Goal: Information Seeking & Learning: Learn about a topic

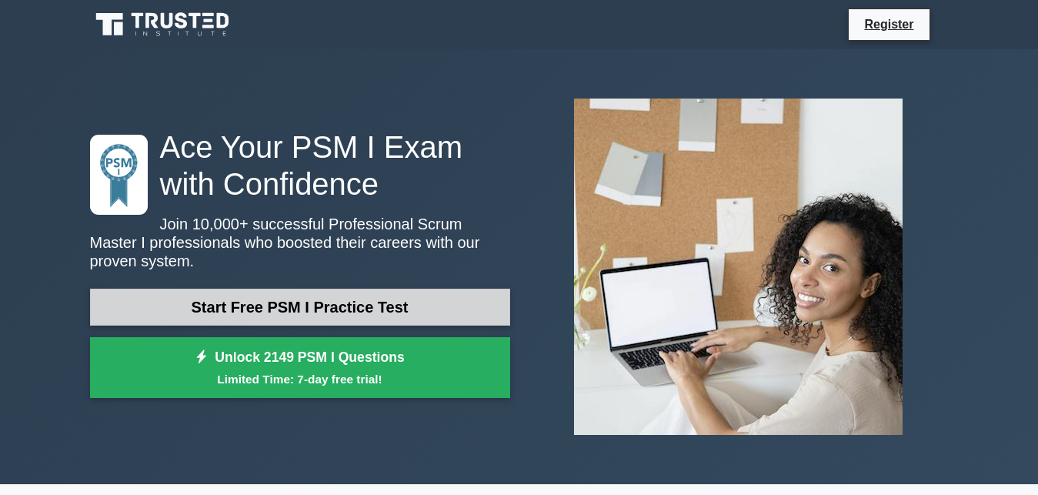
click at [232, 296] on link "Start Free PSM I Practice Test" at bounding box center [300, 306] width 420 height 37
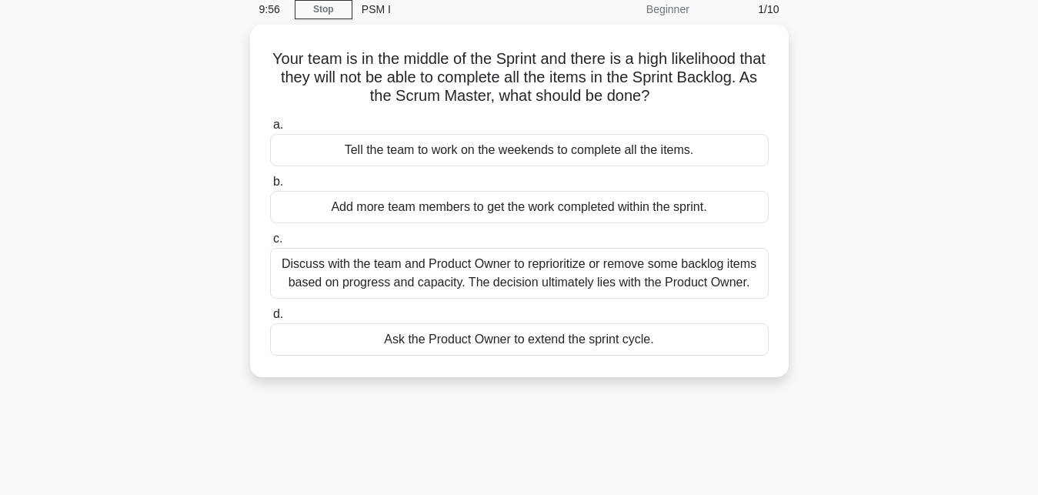
scroll to position [22, 0]
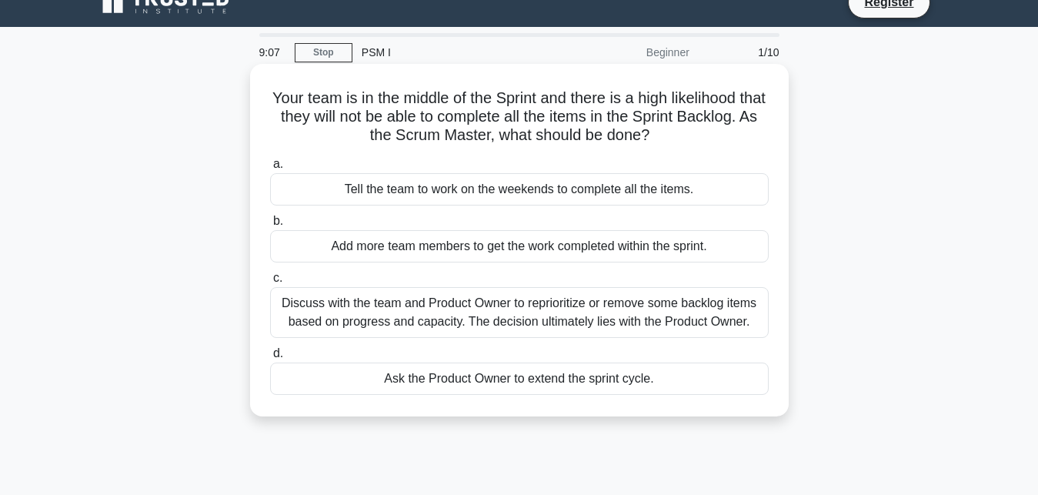
click at [629, 325] on div "Discuss with the team and Product Owner to reprioritize or remove some backlog …" at bounding box center [519, 312] width 499 height 51
click at [270, 283] on input "c. Discuss with the team and Product Owner to reprioritize or remove some backl…" at bounding box center [270, 278] width 0 height 10
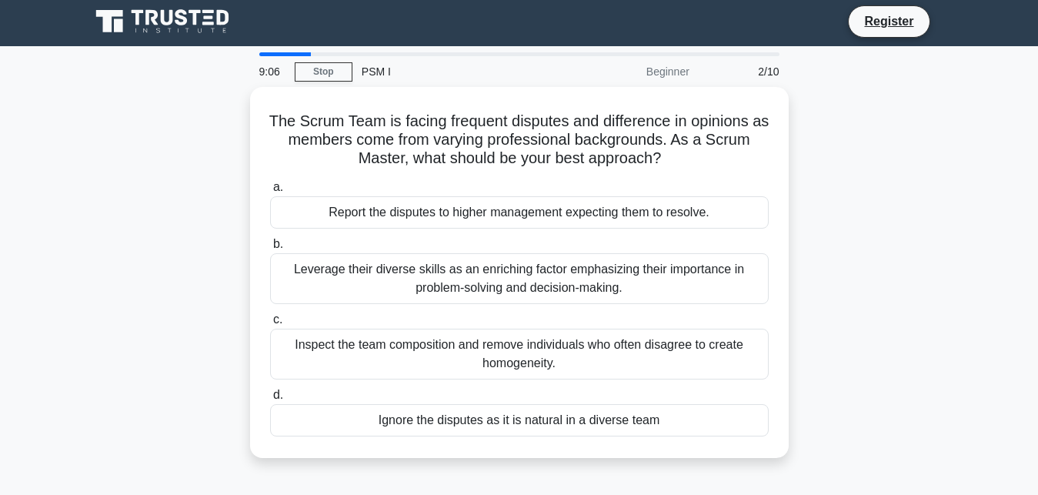
scroll to position [0, 0]
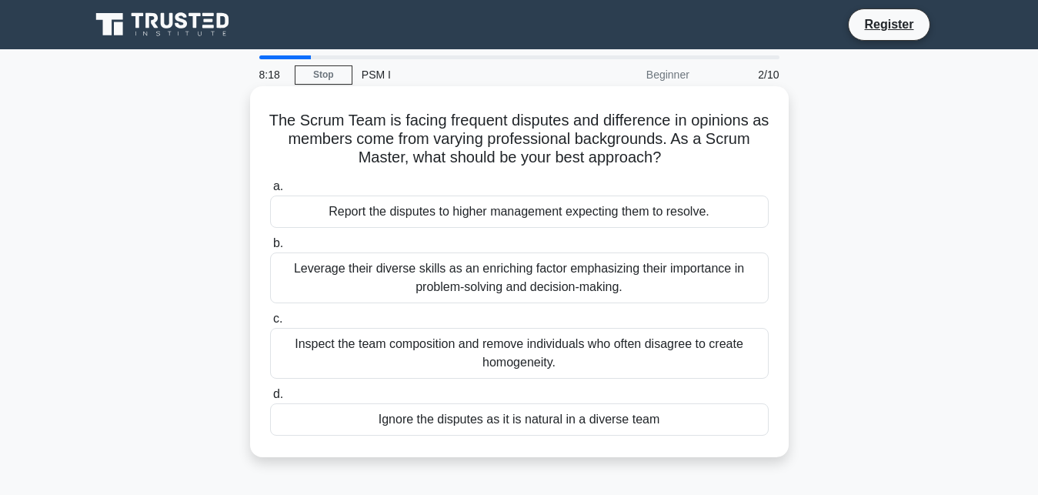
click at [415, 285] on div "Leverage their diverse skills as an enriching factor emphasizing their importan…" at bounding box center [519, 277] width 499 height 51
click at [270, 248] on input "b. Leverage their diverse skills as an enriching factor emphasizing their impor…" at bounding box center [270, 243] width 0 height 10
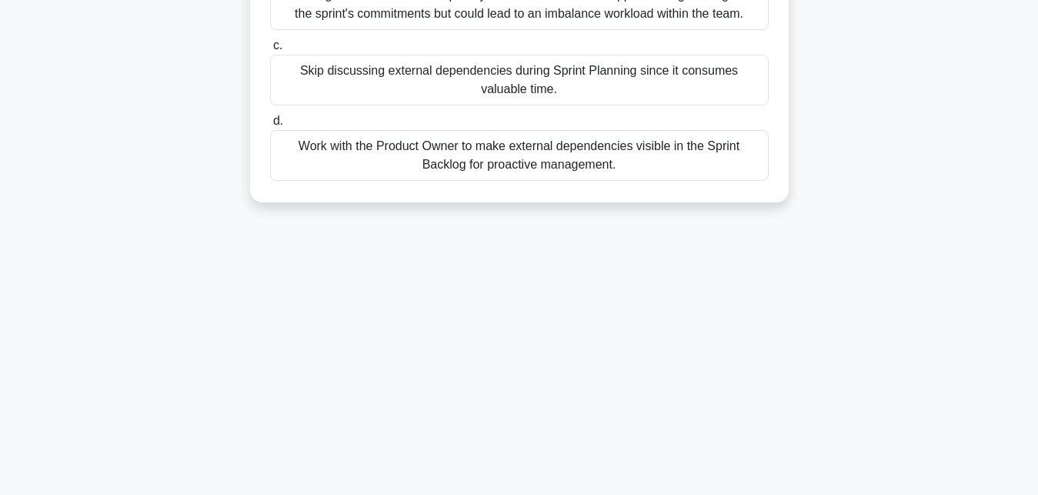
scroll to position [157, 0]
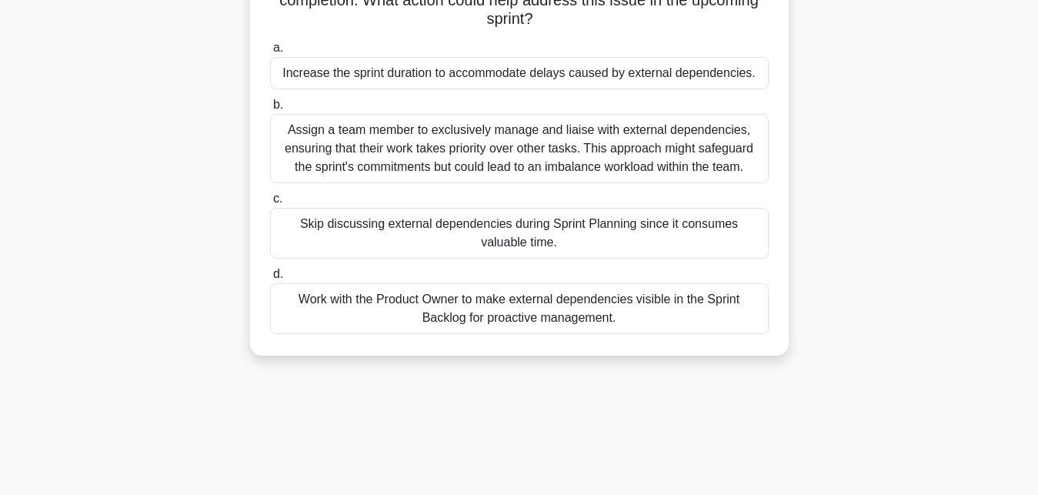
click at [369, 318] on div "Work with the Product Owner to make external dependencies visible in the Sprint…" at bounding box center [519, 308] width 499 height 51
click at [270, 279] on input "d. Work with the Product Owner to make external dependencies visible in the Spr…" at bounding box center [270, 274] width 0 height 10
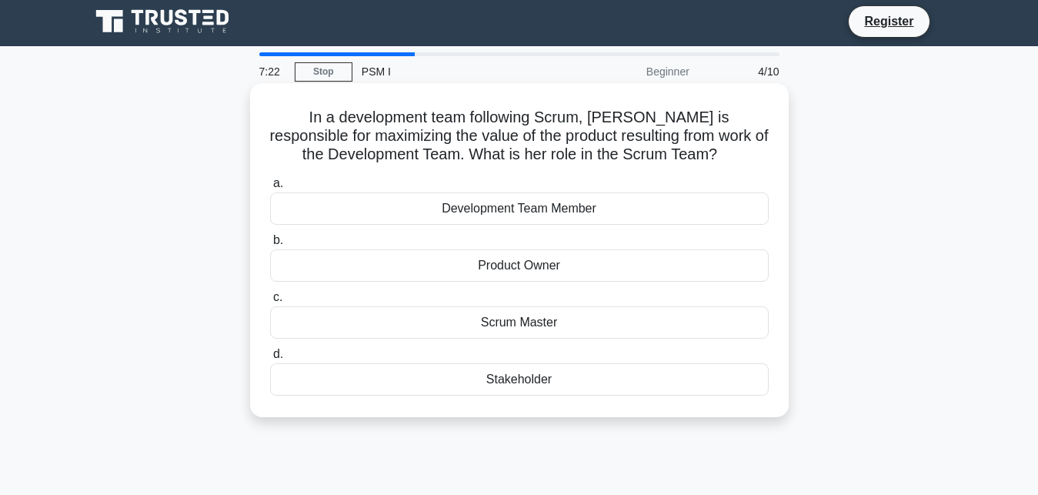
scroll to position [0, 0]
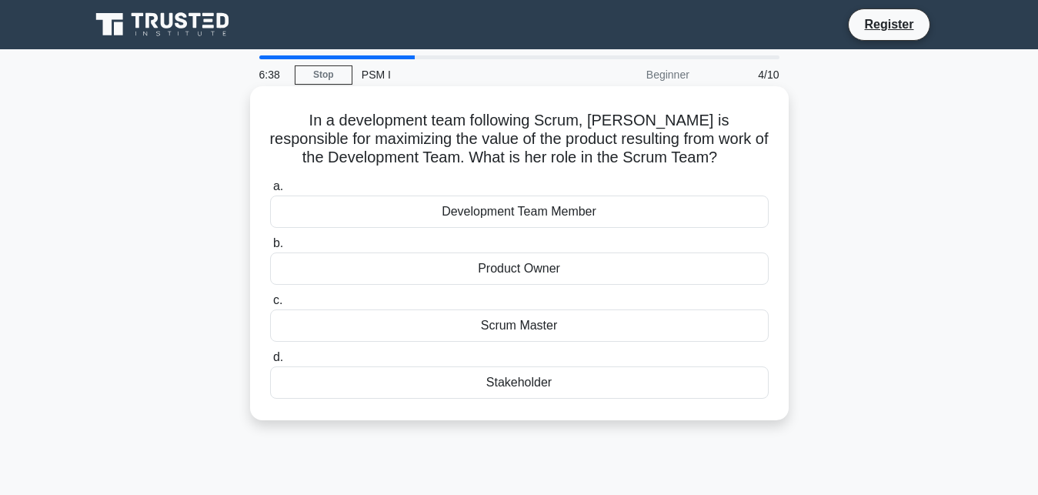
click at [517, 331] on div "Scrum Master" at bounding box center [519, 325] width 499 height 32
click at [270, 305] on input "c. Scrum Master" at bounding box center [270, 300] width 0 height 10
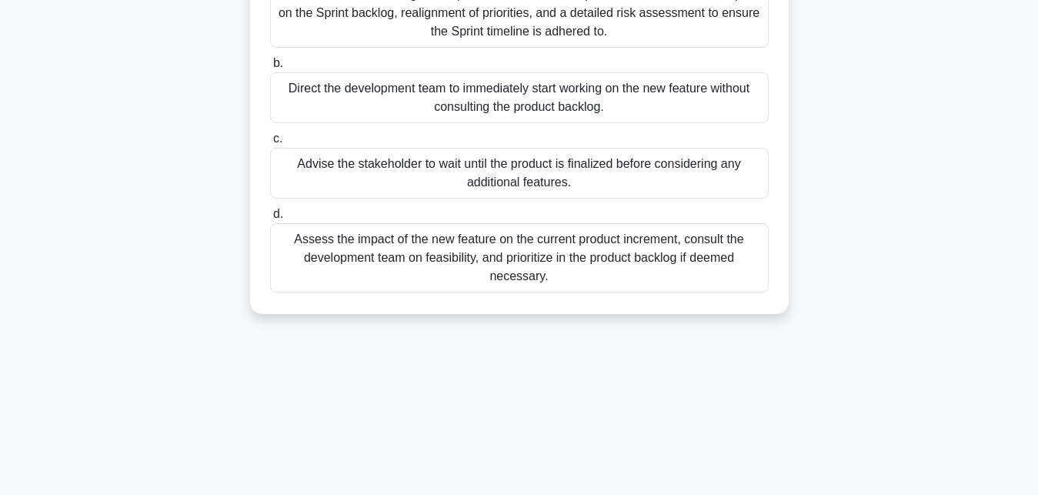
scroll to position [157, 0]
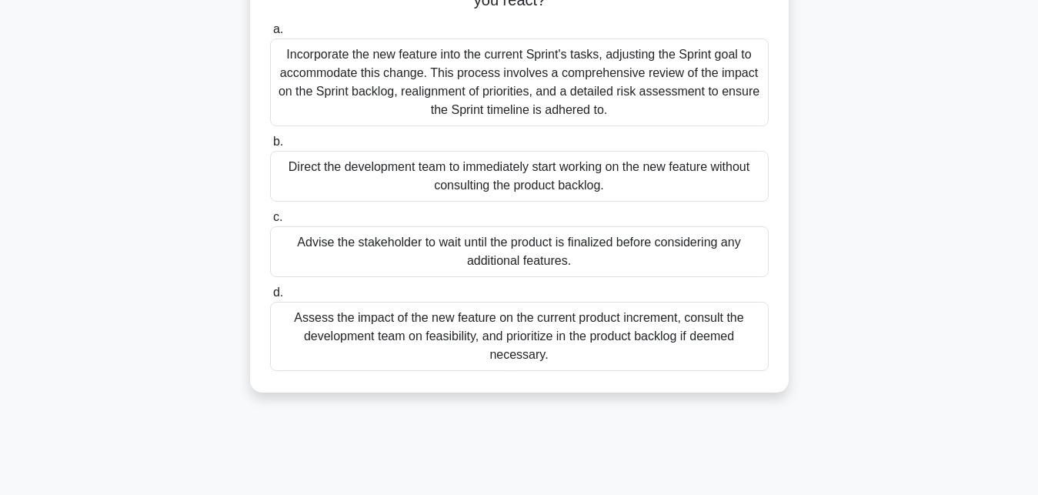
click at [612, 87] on div "Incorporate the new feature into the current Sprint's tasks, adjusting the Spri…" at bounding box center [519, 82] width 499 height 88
click at [270, 35] on input "a. Incorporate the new feature into the current Sprint's tasks, adjusting the S…" at bounding box center [270, 30] width 0 height 10
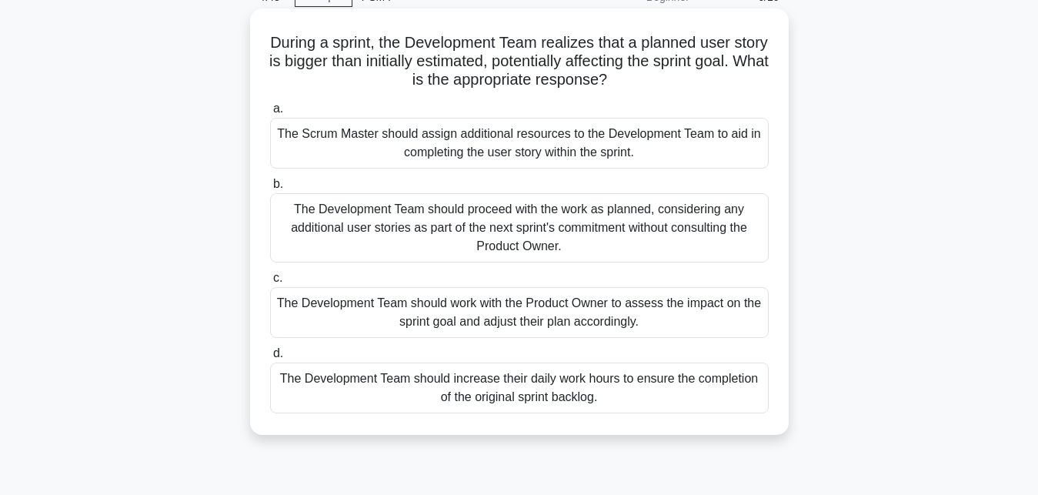
scroll to position [235, 0]
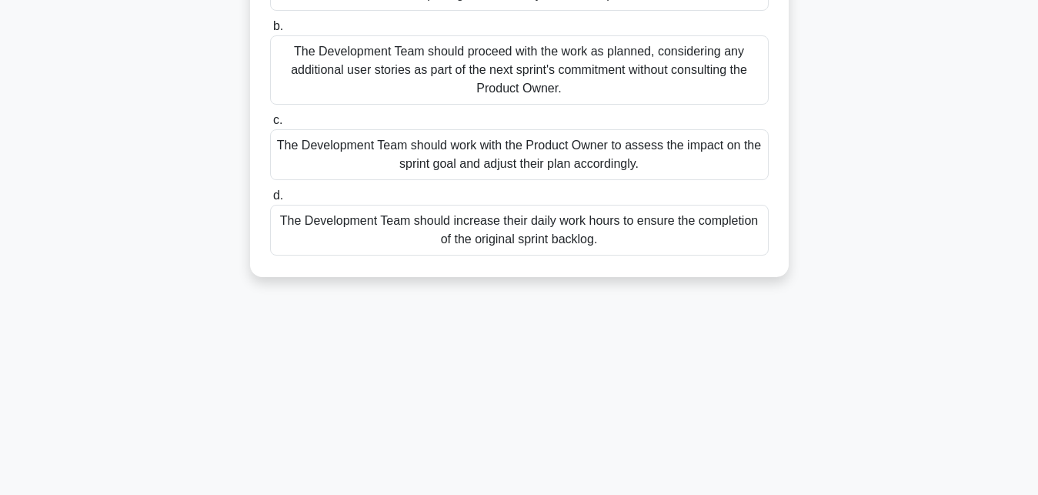
click at [538, 162] on div "The Development Team should work with the Product Owner to assess the impact on…" at bounding box center [519, 154] width 499 height 51
click at [270, 125] on input "c. The Development Team should work with the Product Owner to assess the impact…" at bounding box center [270, 120] width 0 height 10
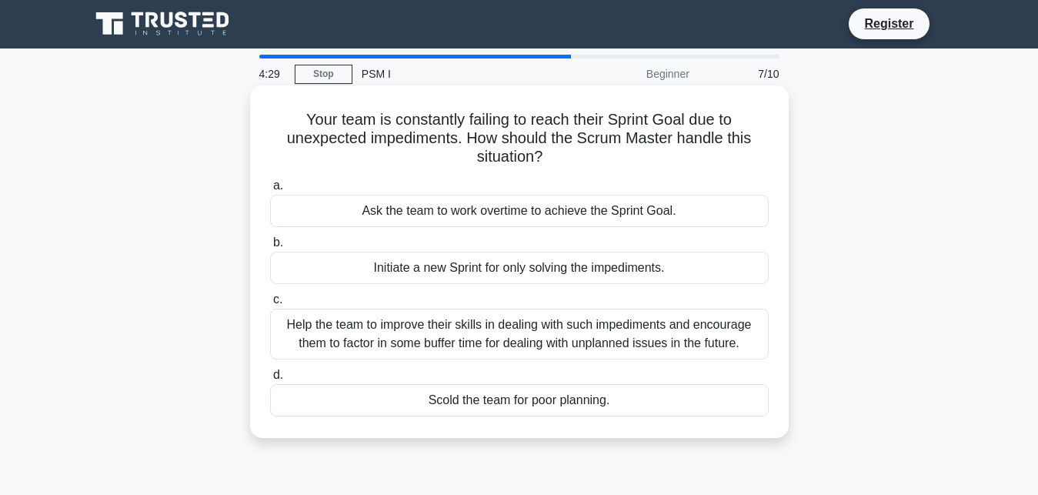
scroll to position [0, 0]
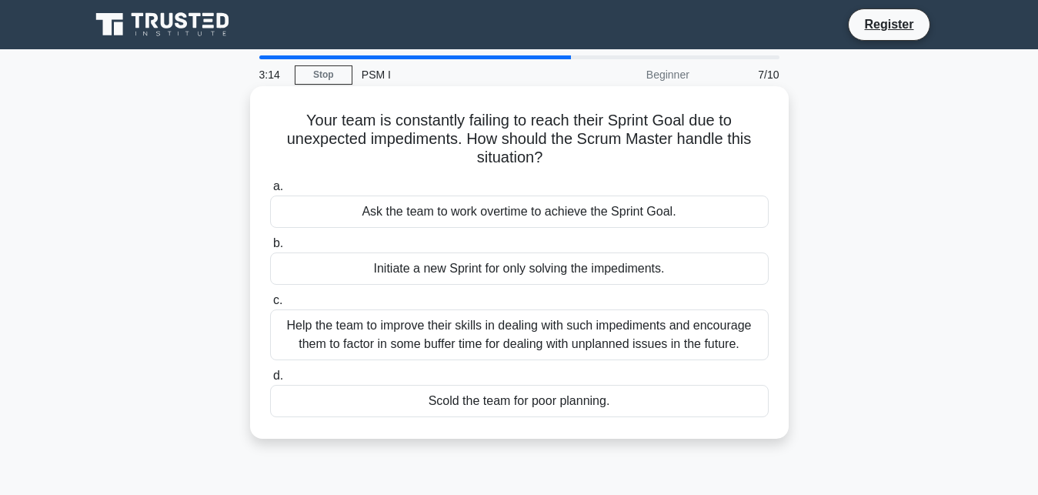
click at [324, 334] on div "Help the team to improve their skills in dealing with such impediments and enco…" at bounding box center [519, 334] width 499 height 51
click at [270, 305] on input "c. Help the team to improve their skills in dealing with such impediments and e…" at bounding box center [270, 300] width 0 height 10
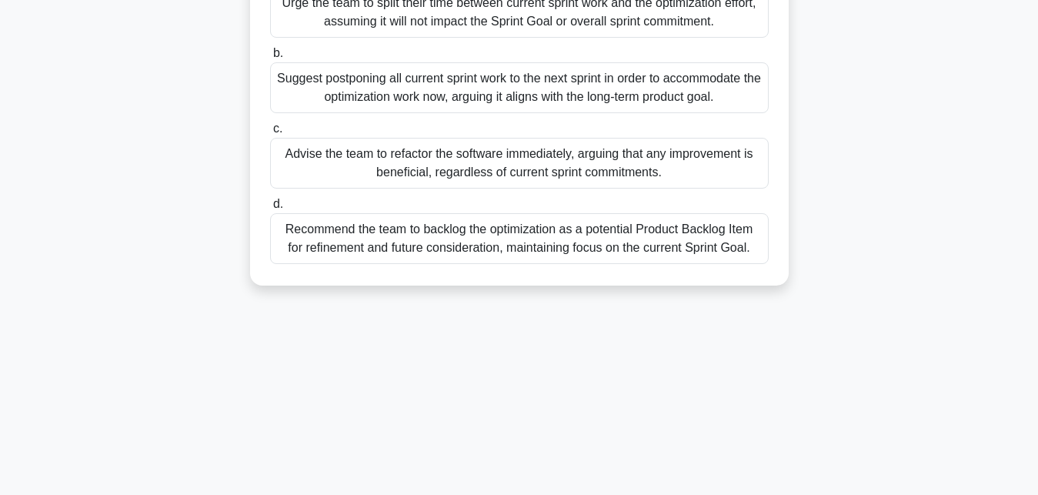
scroll to position [235, 0]
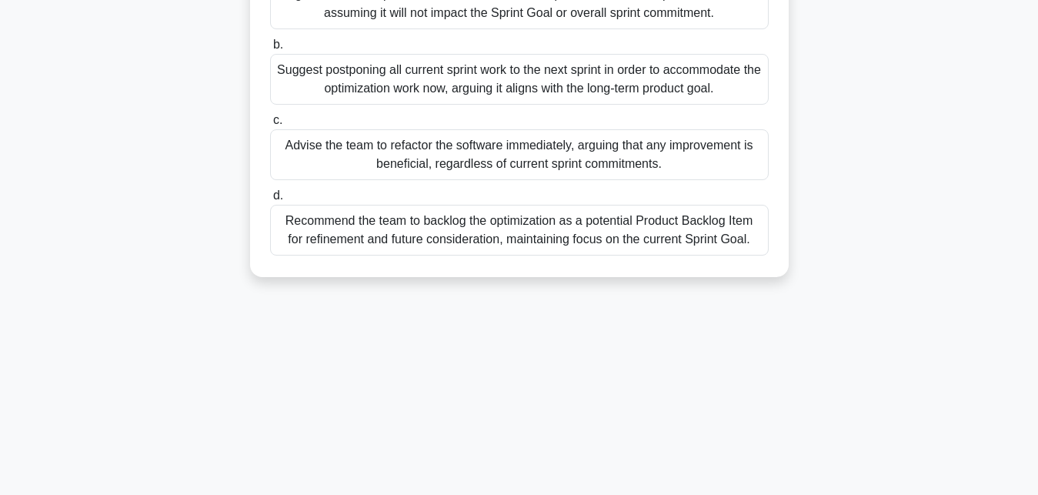
click at [392, 244] on div "Recommend the team to backlog the optimization as a potential Product Backlog I…" at bounding box center [519, 230] width 499 height 51
click at [270, 201] on input "d. Recommend the team to backlog the optimization as a potential Product Backlo…" at bounding box center [270, 196] width 0 height 10
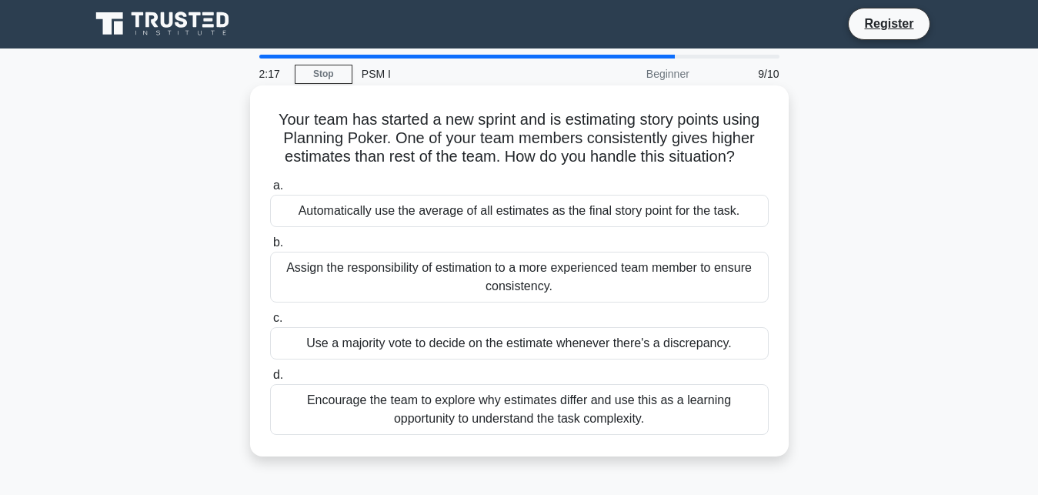
scroll to position [0, 0]
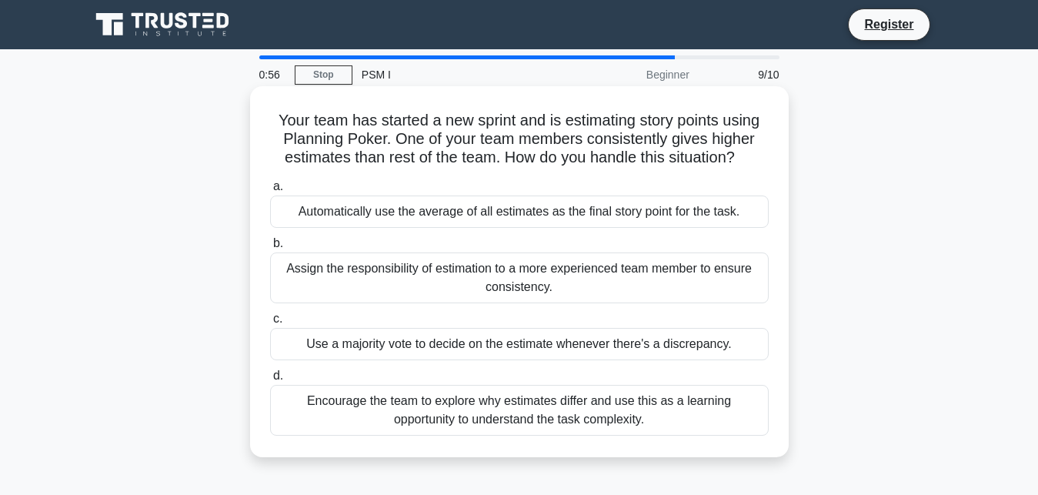
click at [432, 290] on div "Assign the responsibility of estimation to a more experienced team member to en…" at bounding box center [519, 277] width 499 height 51
click at [270, 248] on input "b. Assign the responsibility of estimation to a more experienced team member to…" at bounding box center [270, 243] width 0 height 10
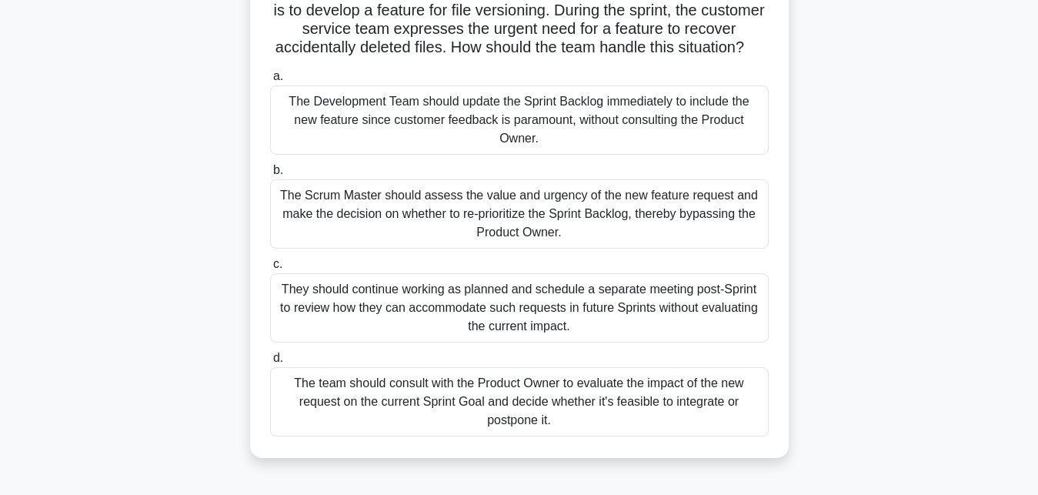
scroll to position [157, 0]
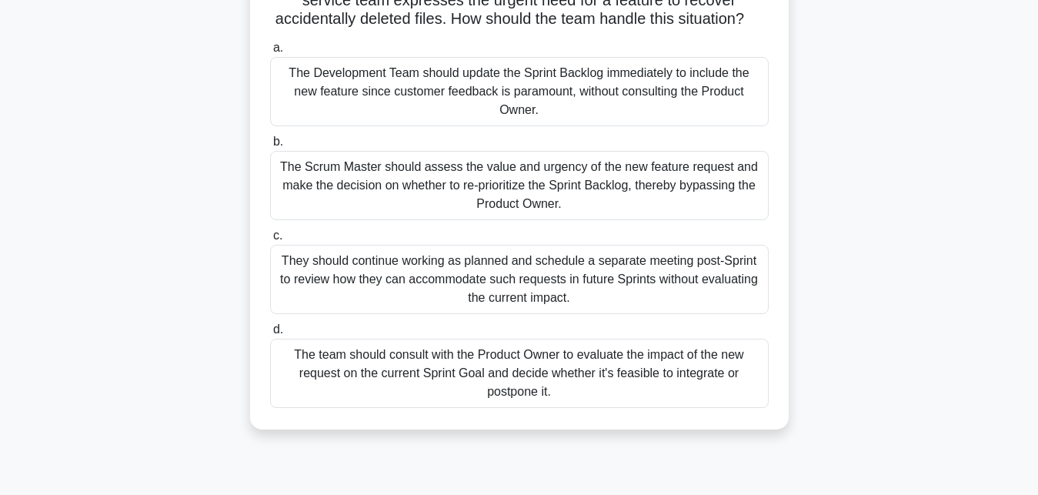
click at [368, 371] on div "The team should consult with the Product Owner to evaluate the impact of the ne…" at bounding box center [519, 372] width 499 height 69
click at [270, 335] on input "d. The team should consult with the Product Owner to evaluate the impact of the…" at bounding box center [270, 330] width 0 height 10
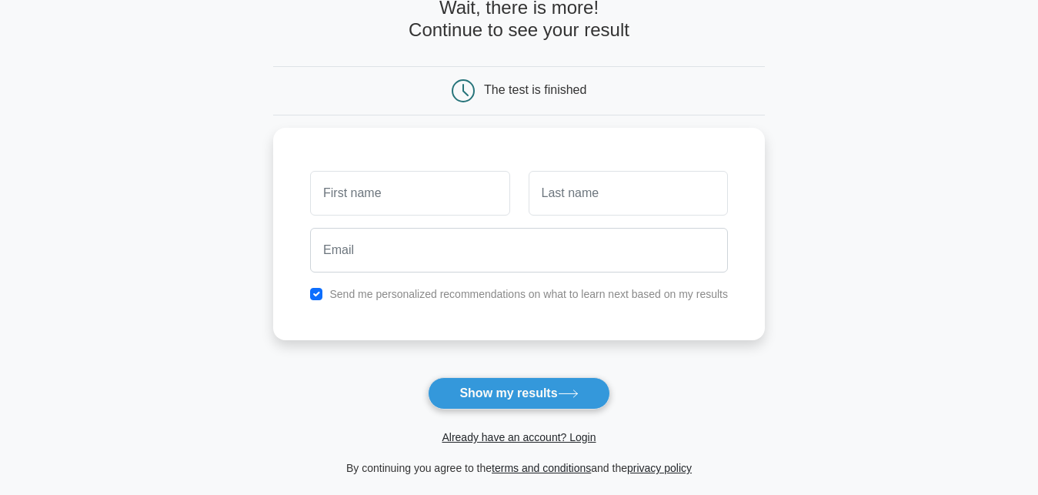
scroll to position [157, 0]
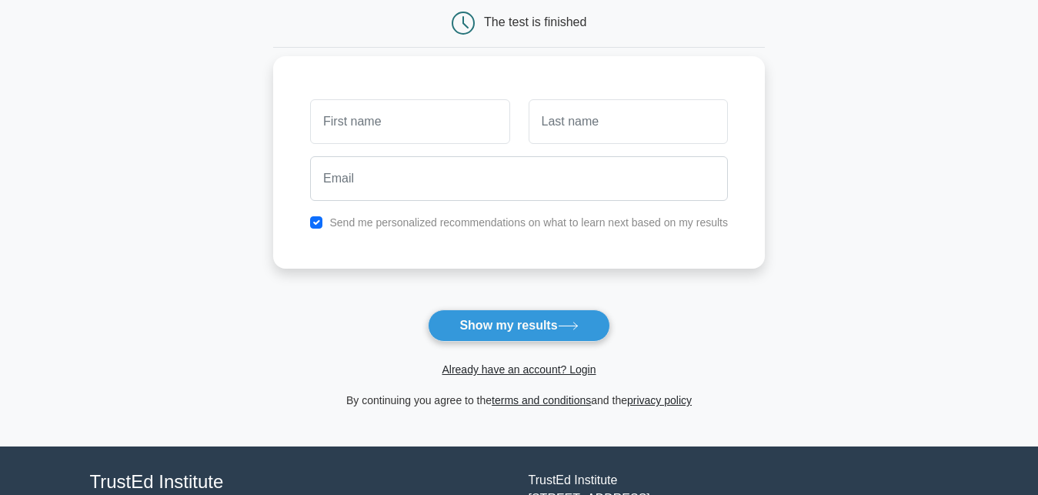
click at [361, 127] on input "text" at bounding box center [409, 121] width 199 height 45
type input "mahmoud"
click at [578, 120] on input "text" at bounding box center [628, 121] width 199 height 45
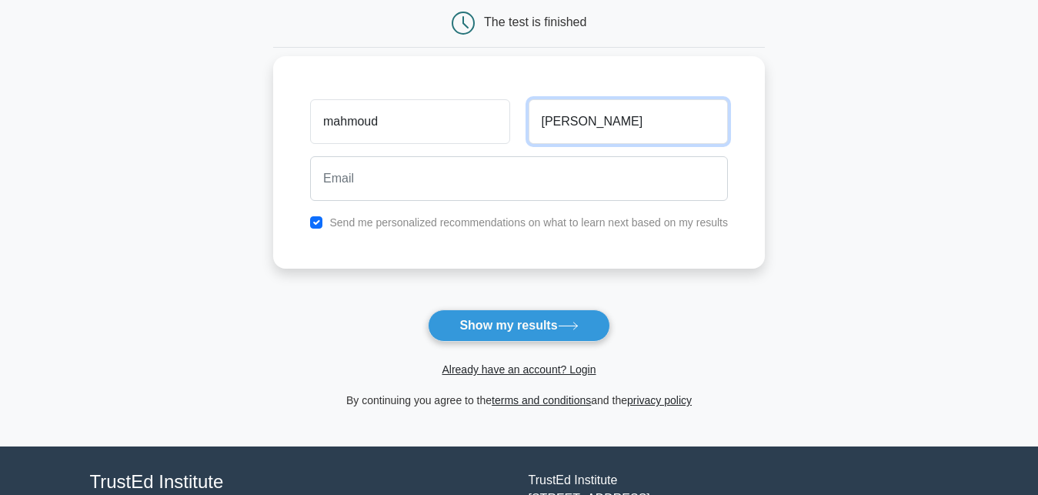
type input "reda"
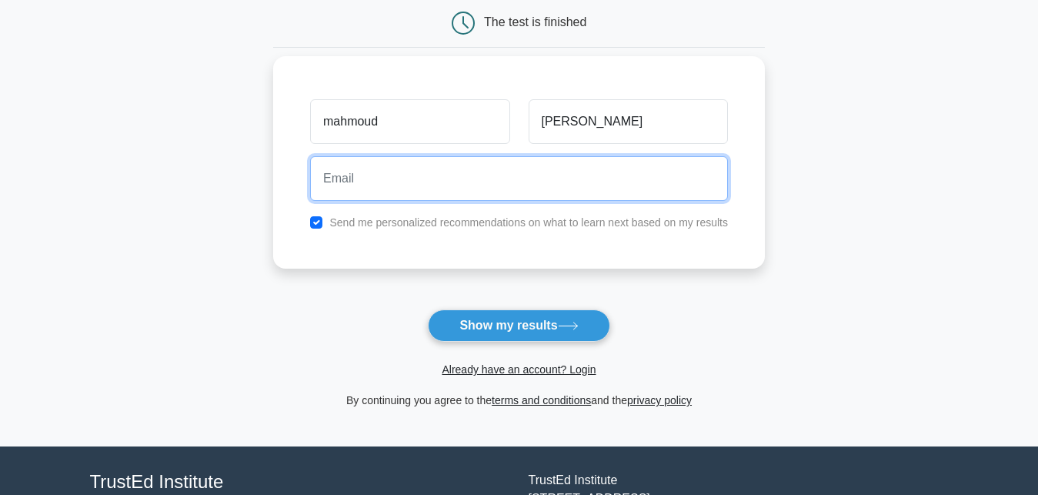
click at [426, 185] on input "email" at bounding box center [519, 178] width 418 height 45
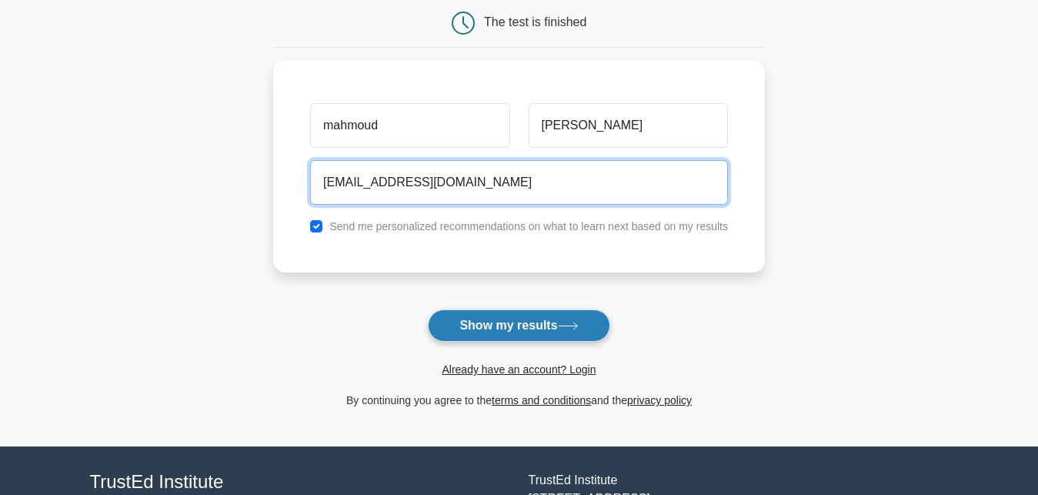
type input "mahred99@gmail.com"
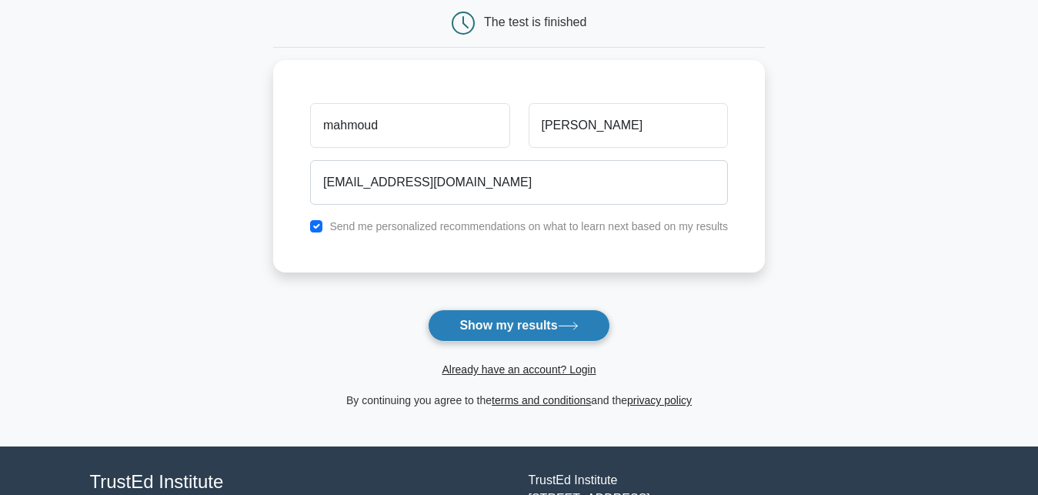
click at [491, 328] on button "Show my results" at bounding box center [519, 325] width 182 height 32
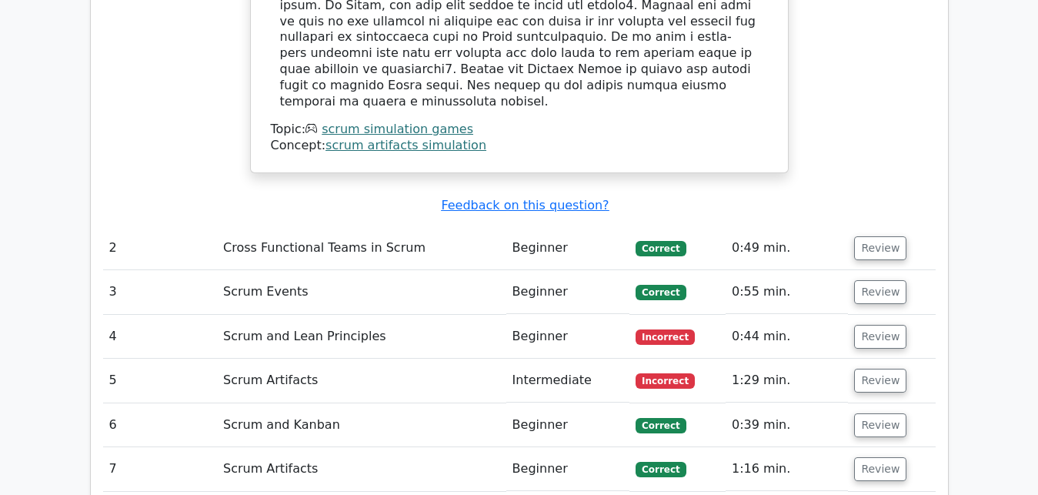
scroll to position [1883, 0]
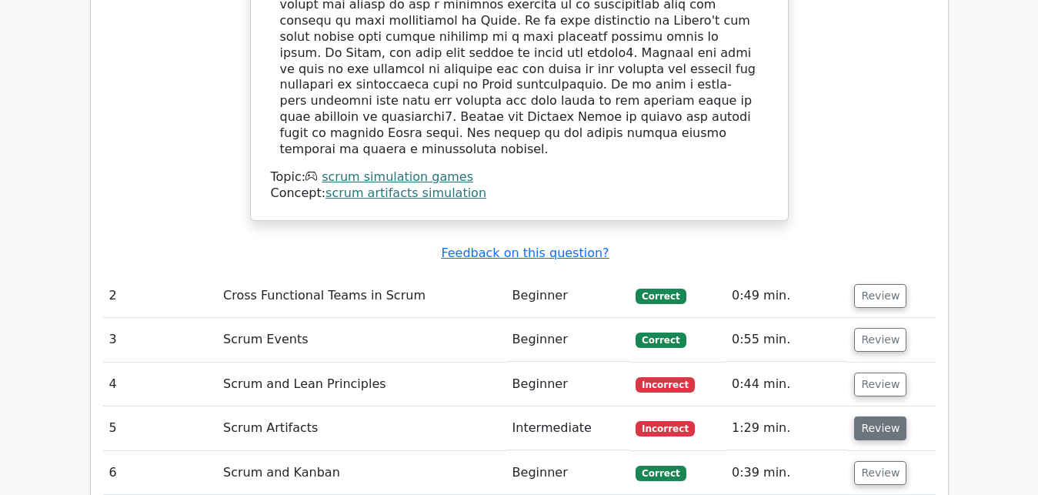
click at [869, 416] on button "Review" at bounding box center [880, 428] width 52 height 24
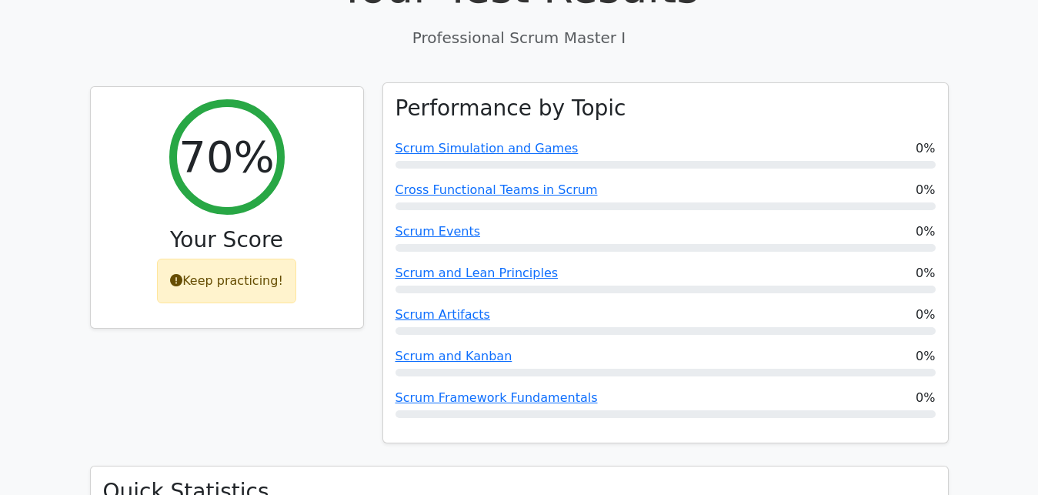
scroll to position [471, 0]
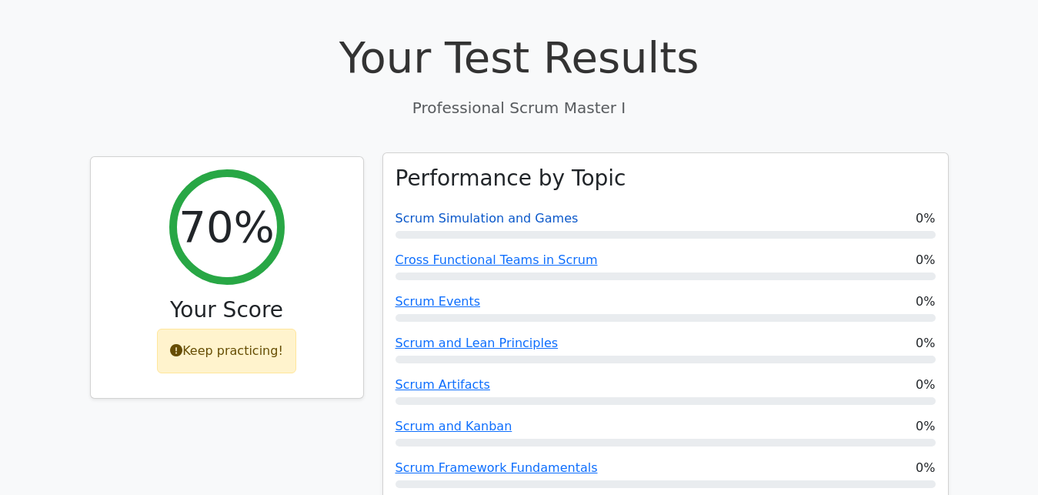
click at [426, 211] on link "Scrum Simulation and Games" at bounding box center [486, 218] width 183 height 15
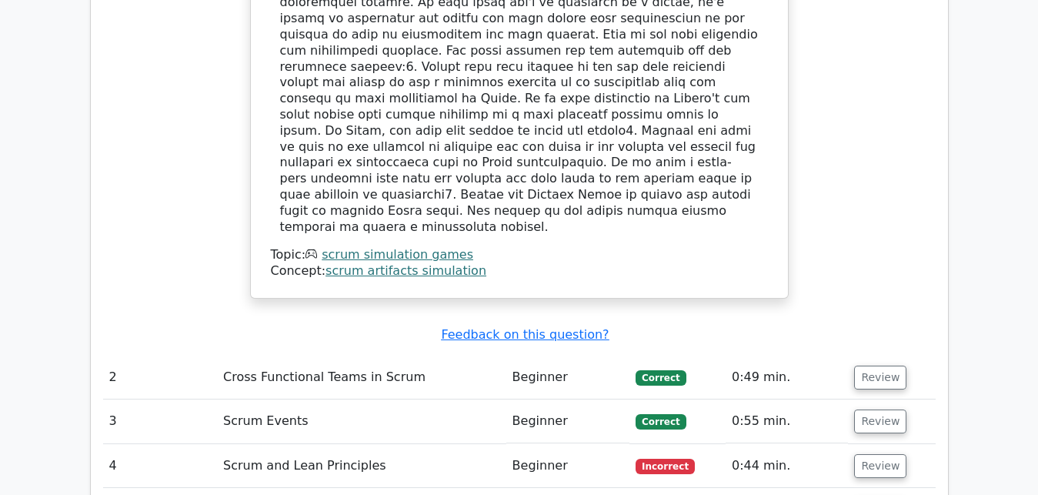
scroll to position [1883, 0]
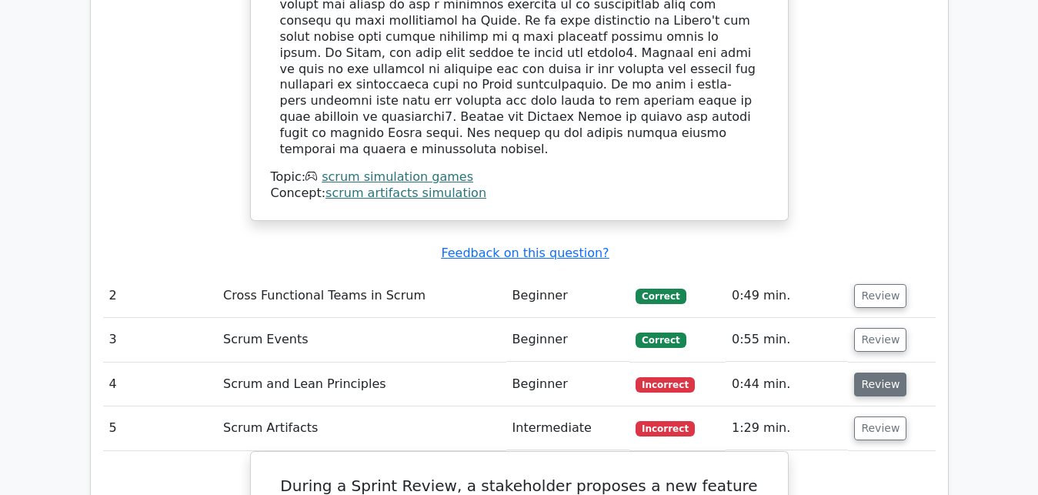
click at [877, 372] on button "Review" at bounding box center [880, 384] width 52 height 24
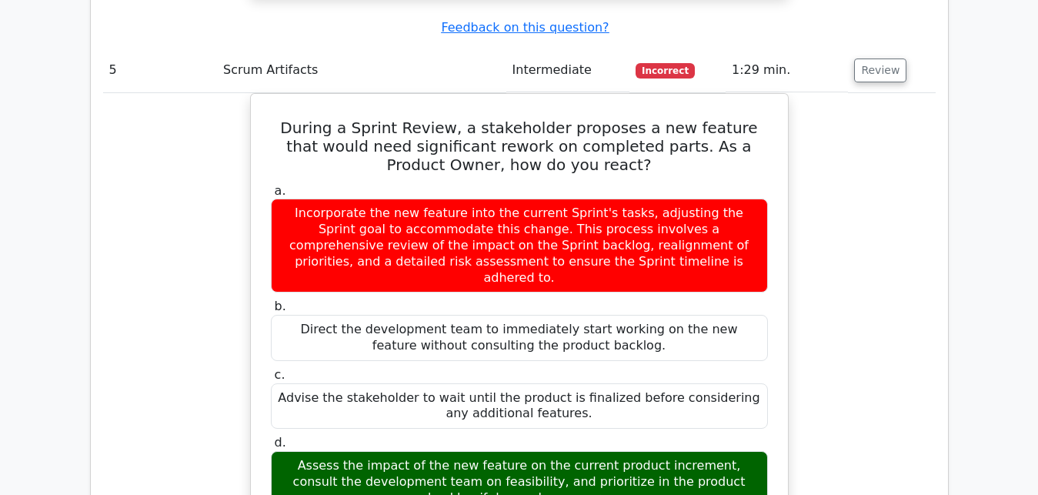
scroll to position [2841, 0]
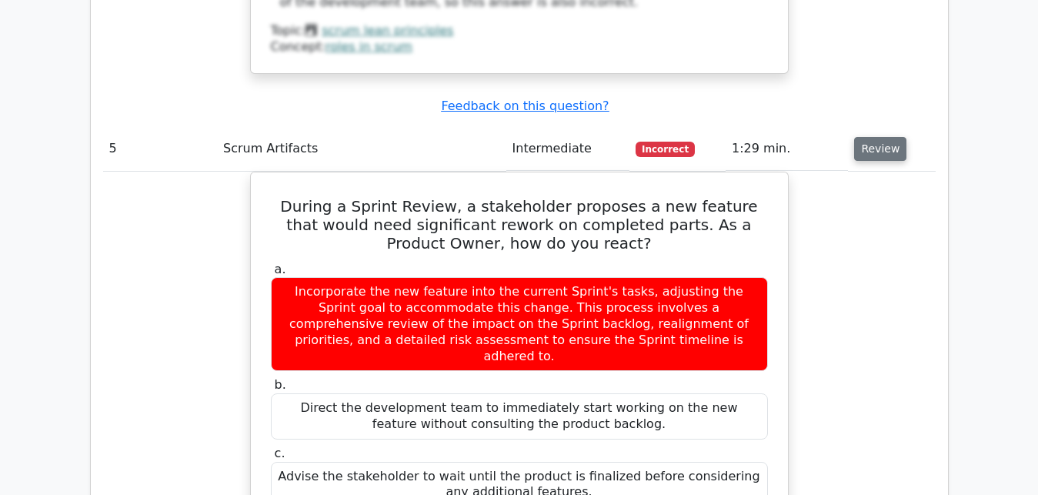
click at [869, 137] on button "Review" at bounding box center [880, 149] width 52 height 24
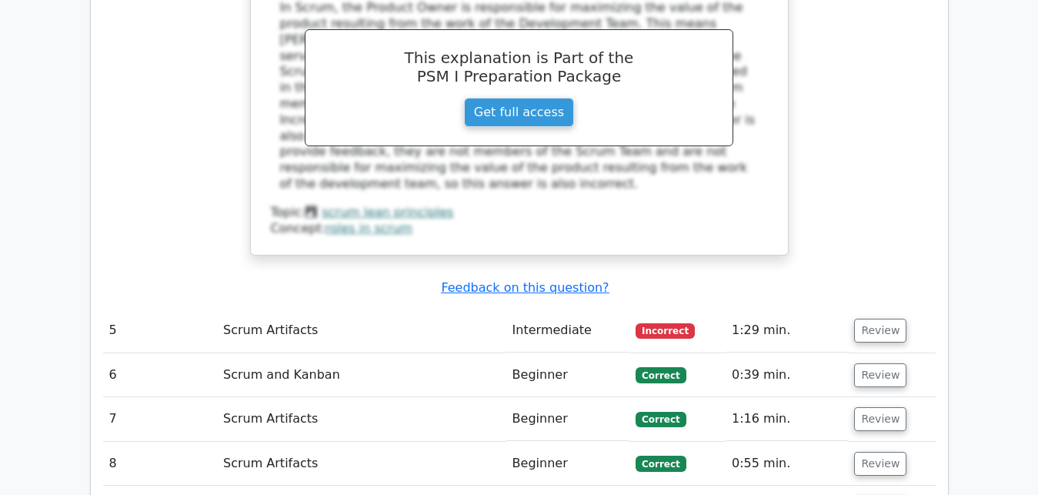
scroll to position [2684, 0]
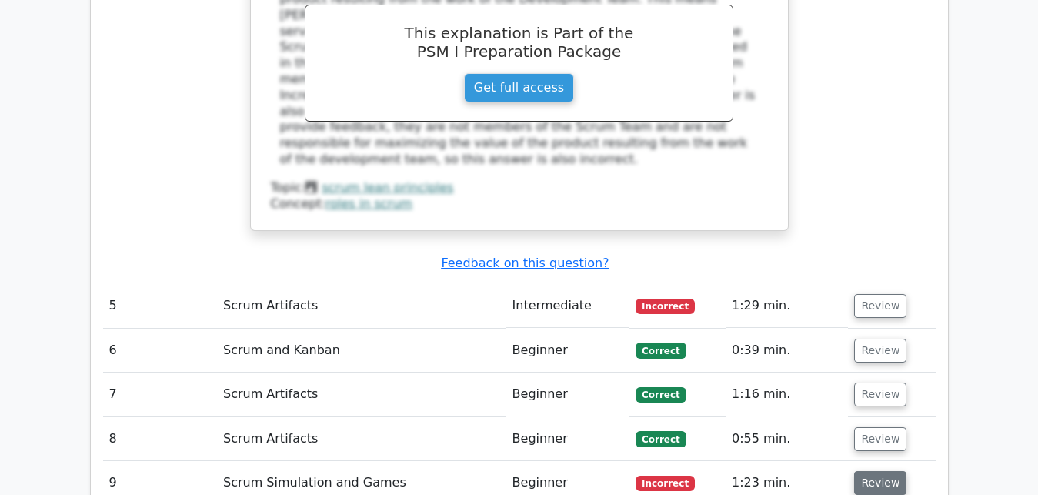
click at [875, 471] on button "Review" at bounding box center [880, 483] width 52 height 24
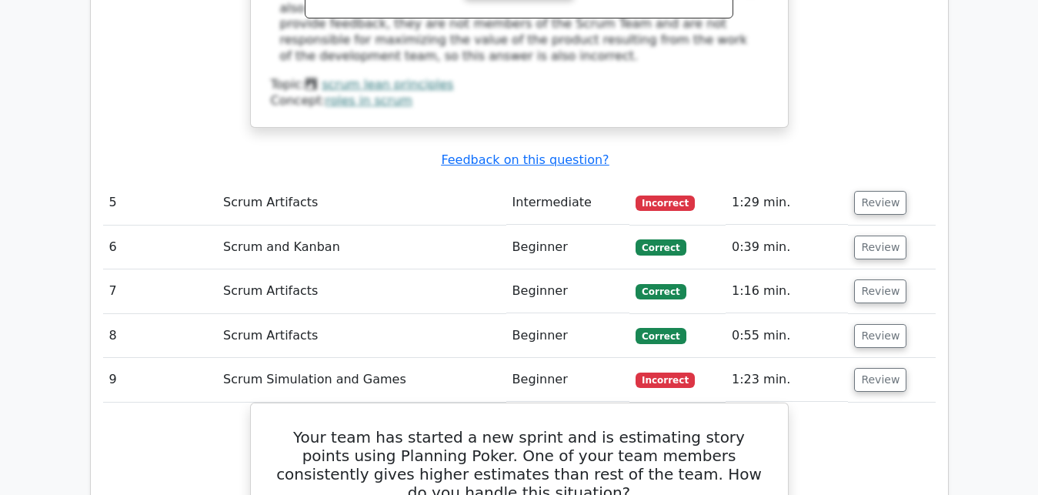
scroll to position [2919, 0]
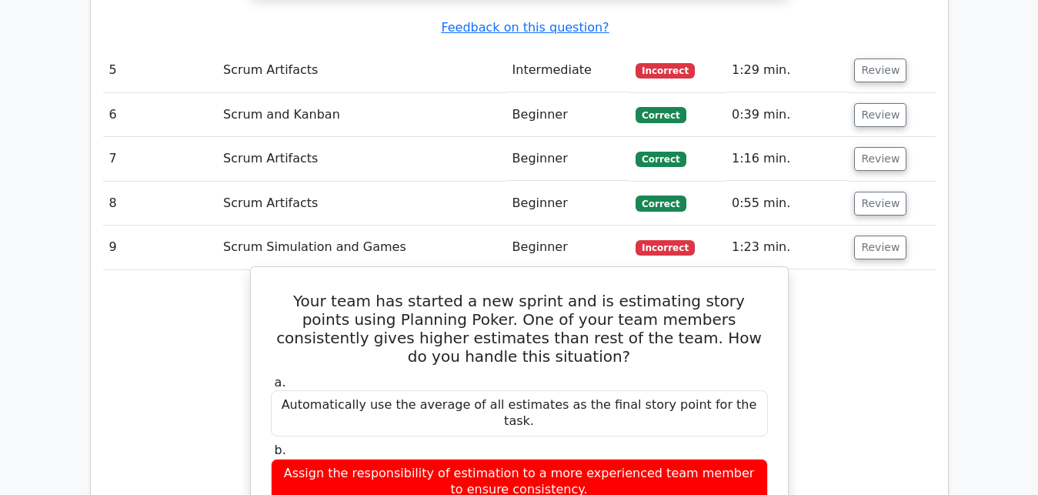
click at [611, 292] on h5 "Your team has started a new sprint and is estimating story points using Plannin…" at bounding box center [519, 329] width 500 height 74
copy h5 "consistently"
click at [315, 292] on h5 "Your team has started a new sprint and is estimating story points using Plannin…" at bounding box center [519, 329] width 500 height 74
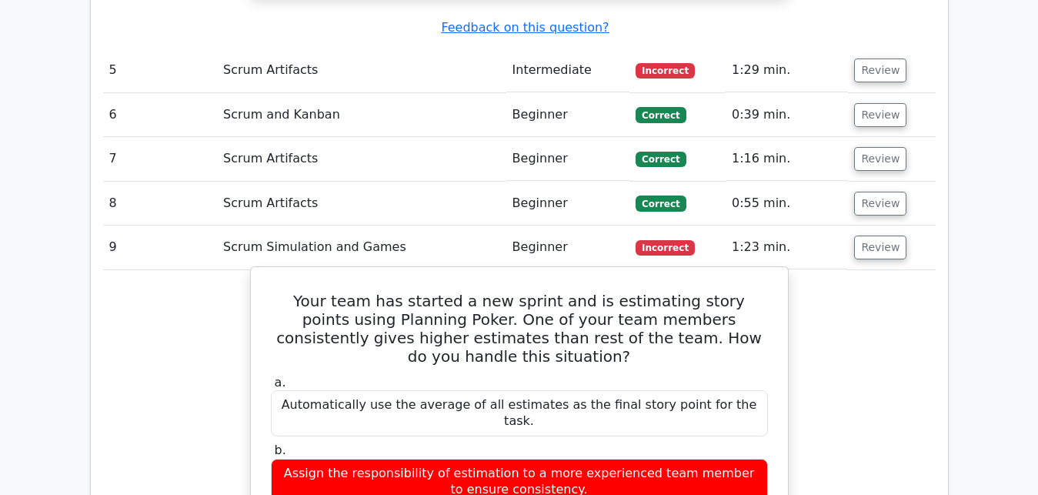
click at [315, 292] on h5 "Your team has started a new sprint and is estimating story points using Plannin…" at bounding box center [519, 329] width 500 height 74
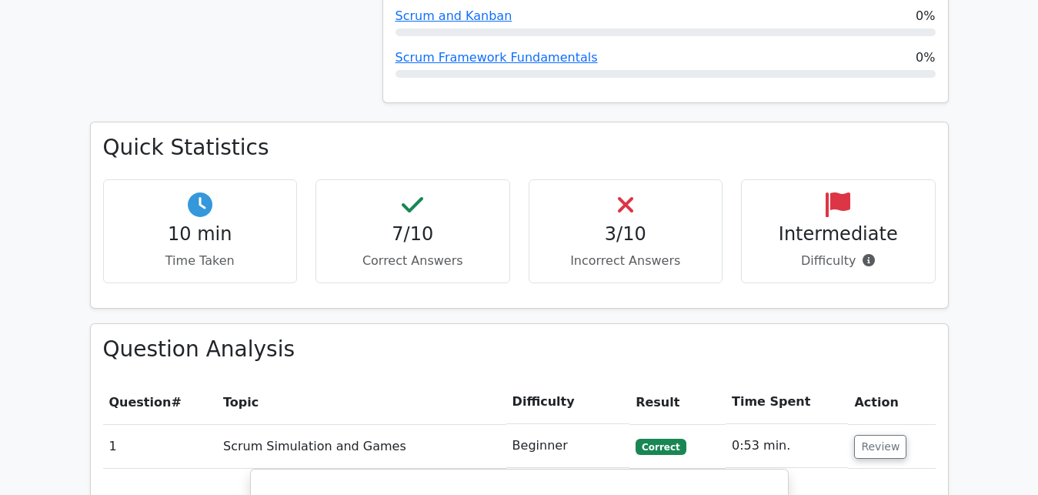
scroll to position [879, 0]
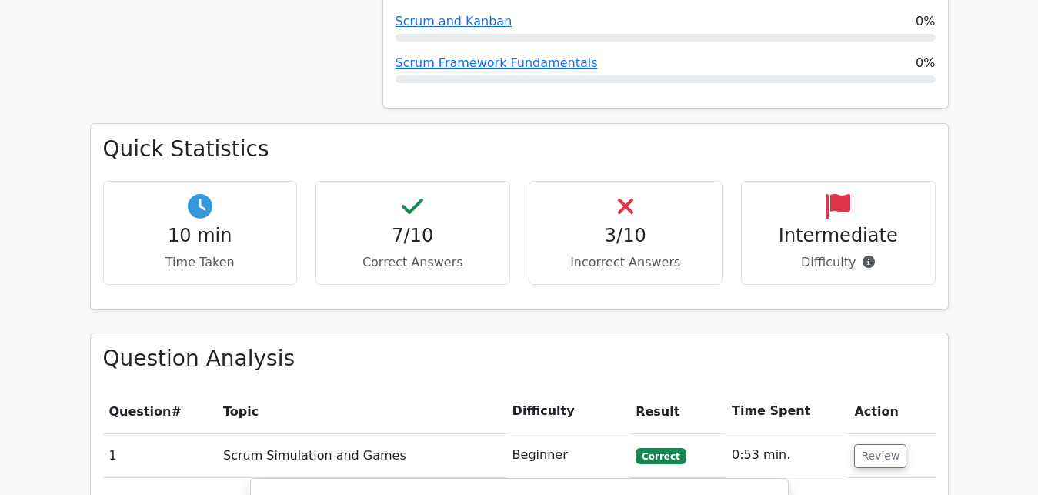
click at [635, 225] on h4 "3/10" at bounding box center [626, 236] width 168 height 22
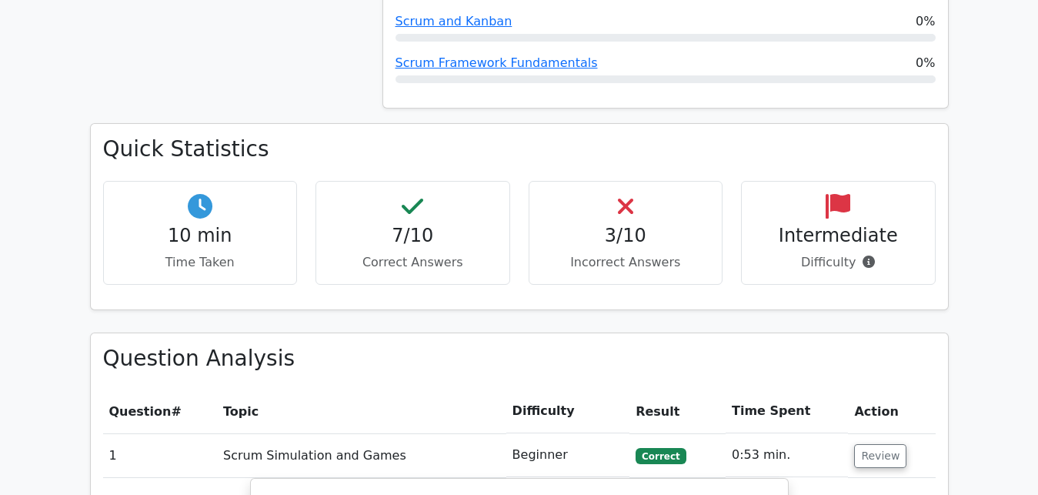
click at [836, 253] on p "Difficulty" at bounding box center [838, 262] width 168 height 18
click at [832, 225] on h4 "Intermediate" at bounding box center [838, 236] width 168 height 22
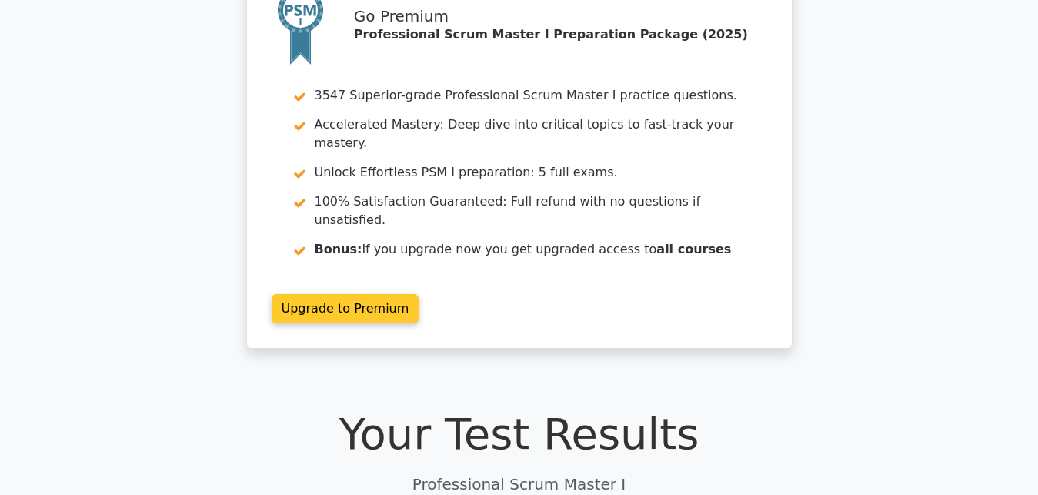
scroll to position [0, 0]
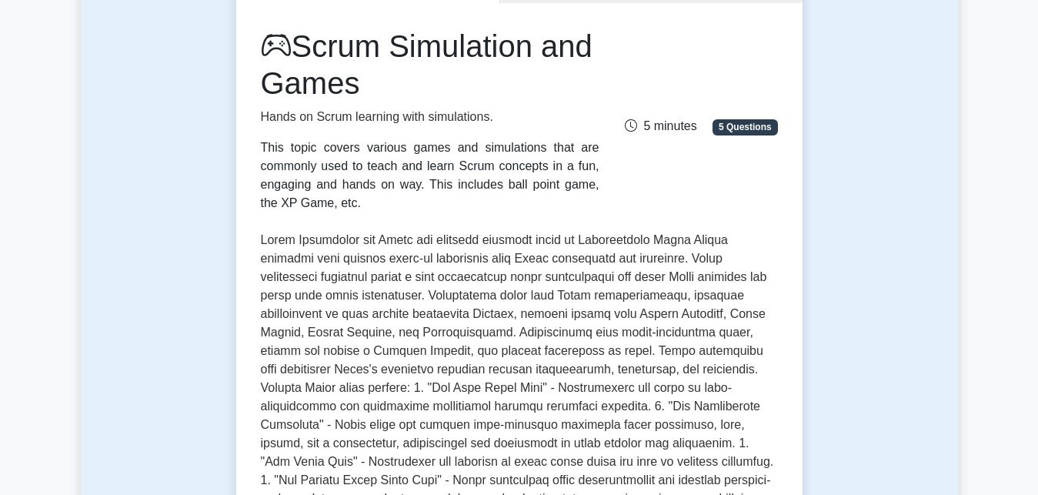
scroll to position [314, 0]
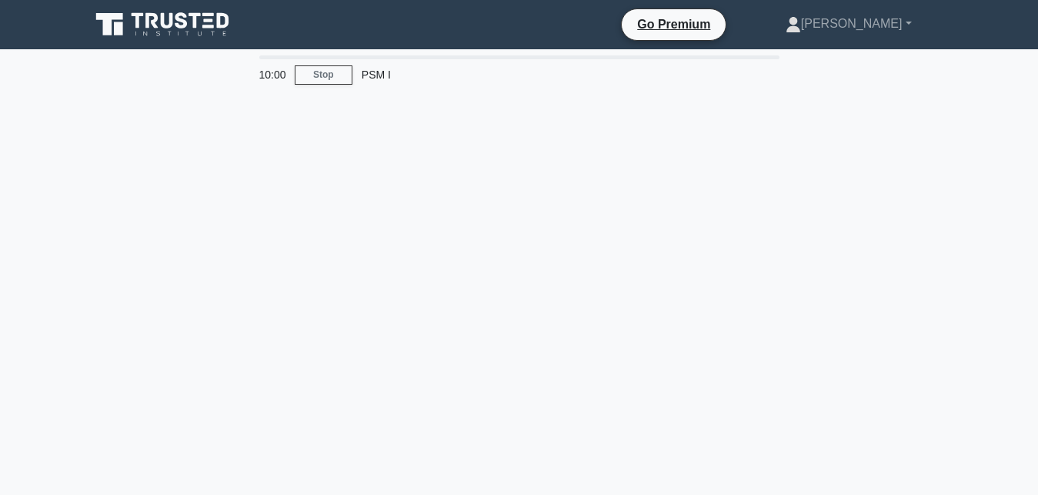
scroll to position [157, 0]
